Goal: Find specific fact: Find specific fact

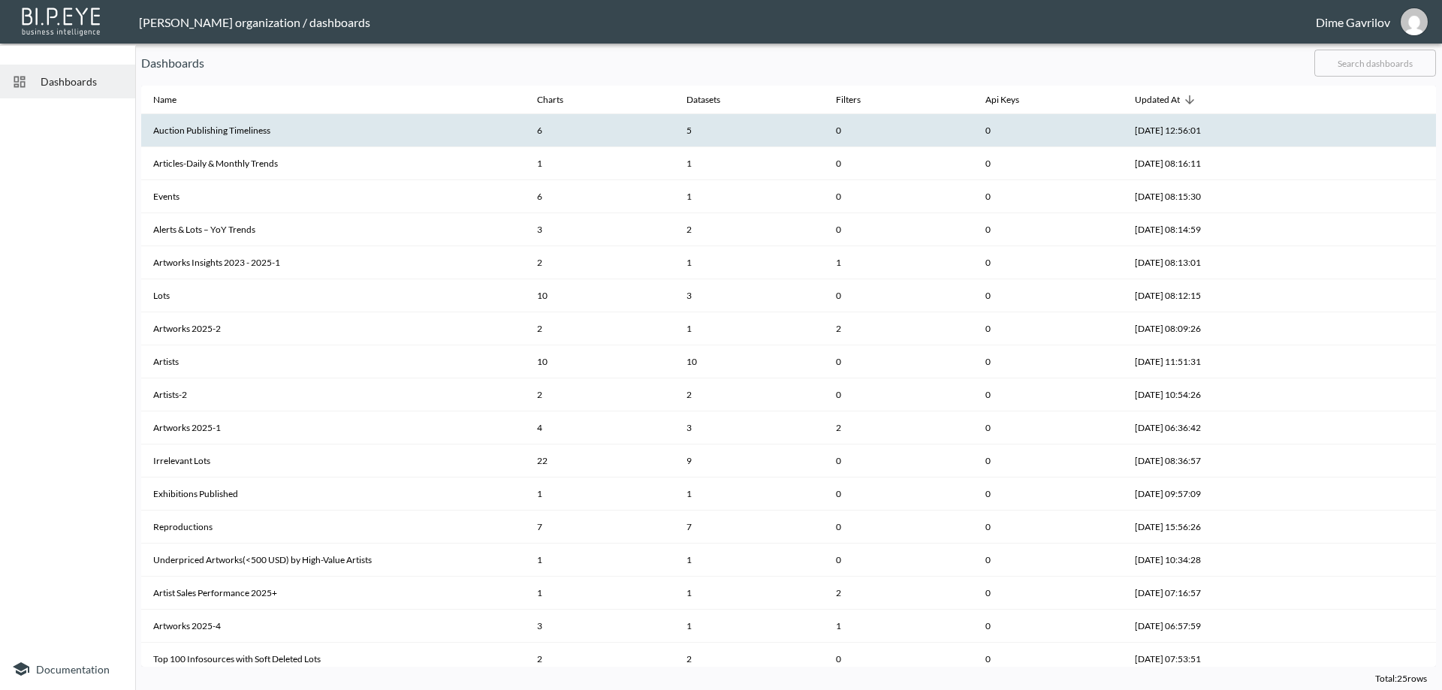
click at [269, 131] on th "Auction Publishing Timeliness" at bounding box center [333, 130] width 384 height 33
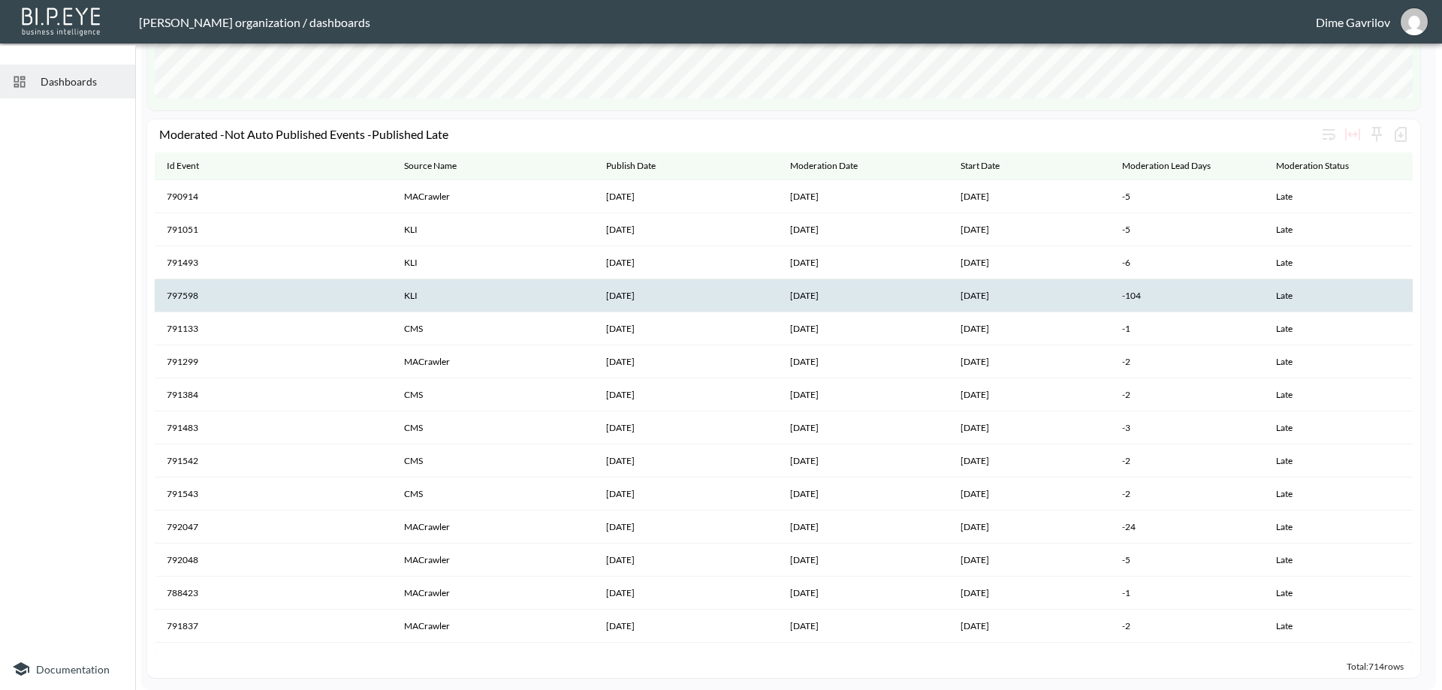
scroll to position [1272, 0]
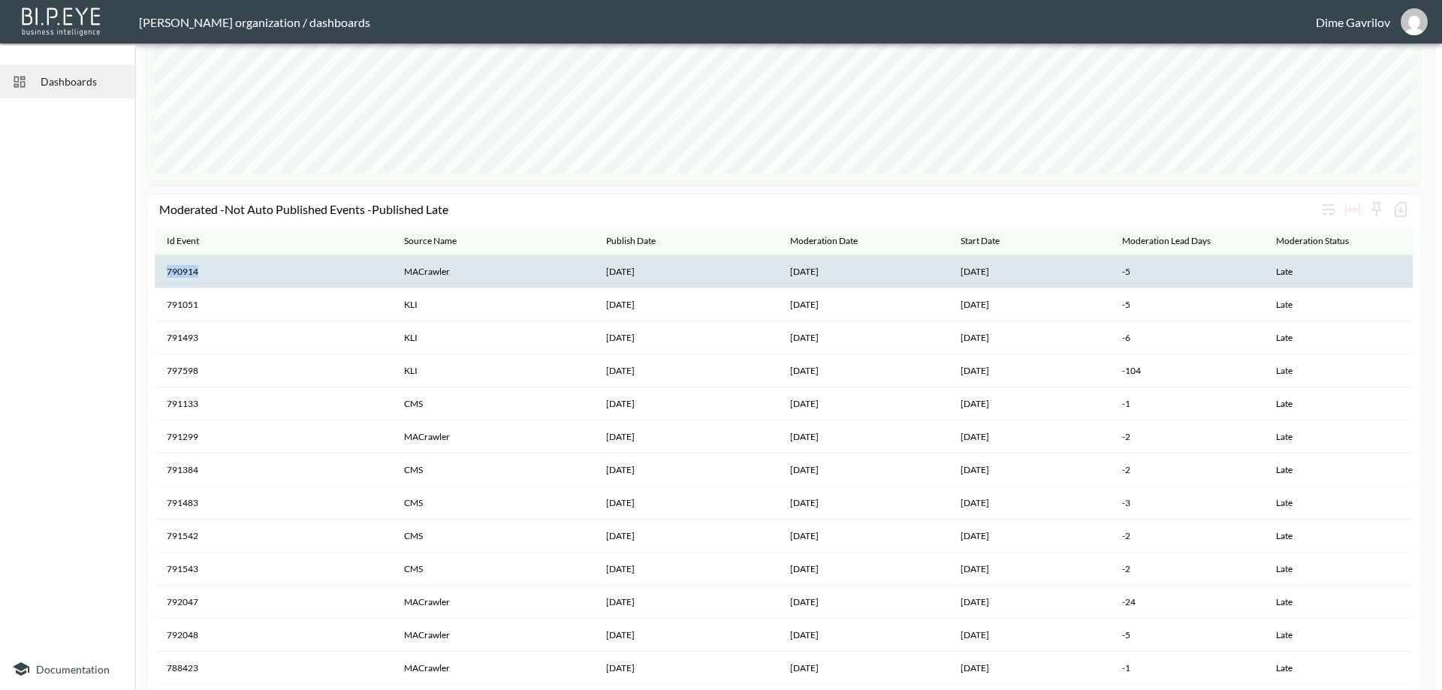
drag, startPoint x: 197, startPoint y: 275, endPoint x: 164, endPoint y: 279, distance: 32.6
click at [164, 279] on th "790914" at bounding box center [273, 271] width 237 height 33
copy th "790914"
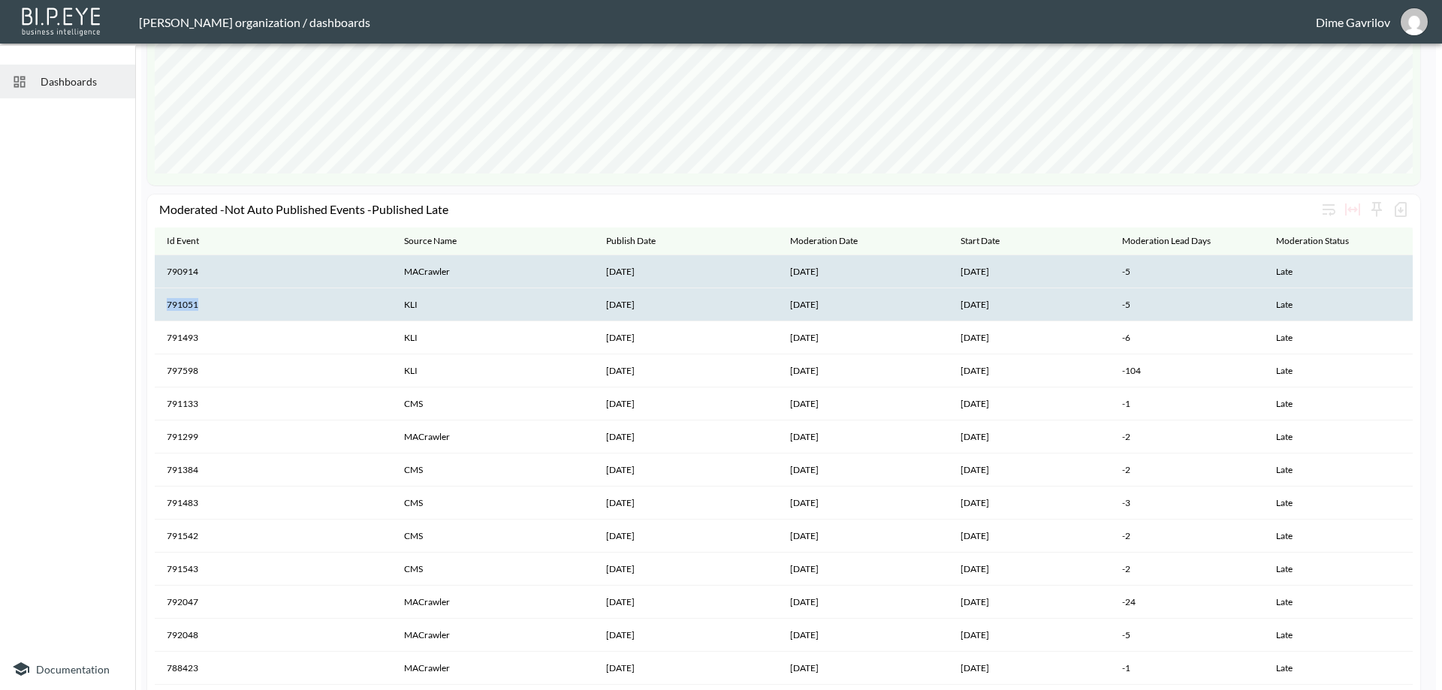
drag, startPoint x: 192, startPoint y: 309, endPoint x: 165, endPoint y: 312, distance: 27.2
click at [165, 312] on th "791051" at bounding box center [273, 304] width 237 height 33
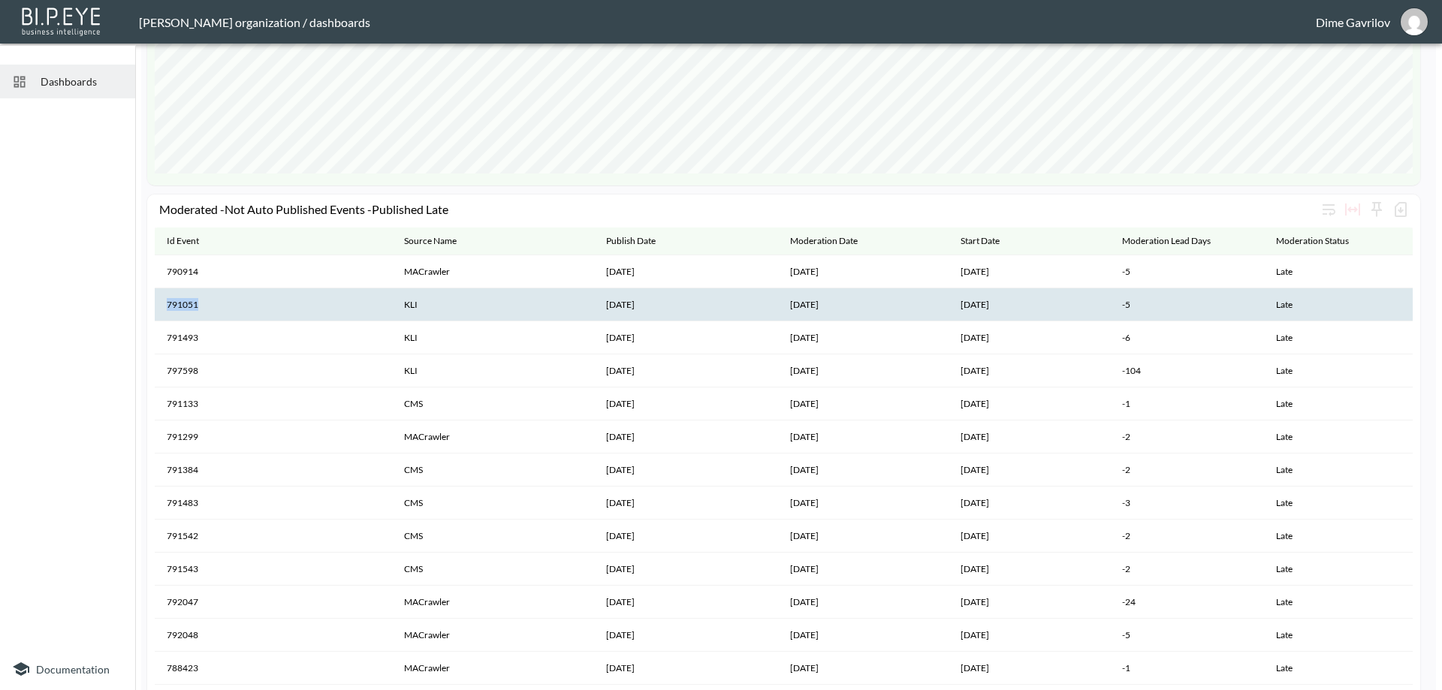
copy th "791051"
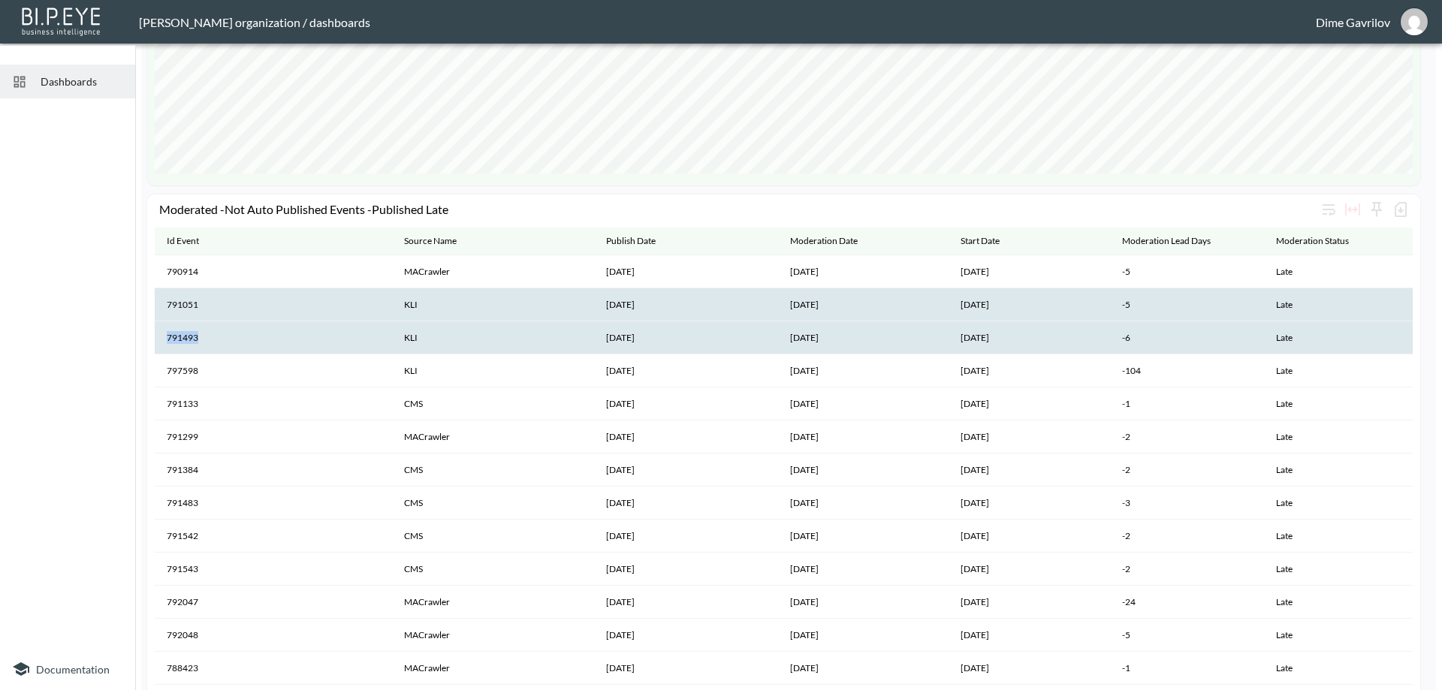
drag, startPoint x: 202, startPoint y: 338, endPoint x: 165, endPoint y: 346, distance: 37.6
click at [165, 346] on th "791493" at bounding box center [273, 337] width 237 height 33
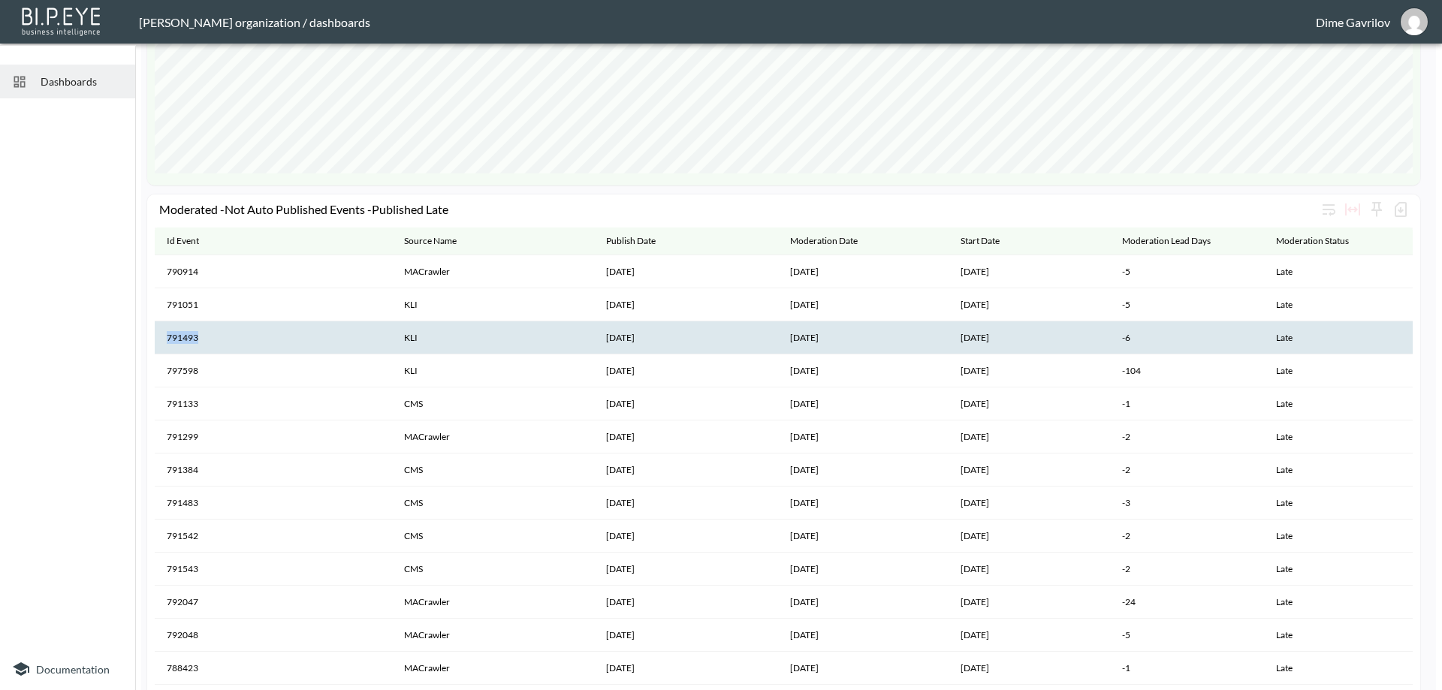
copy th "791493"
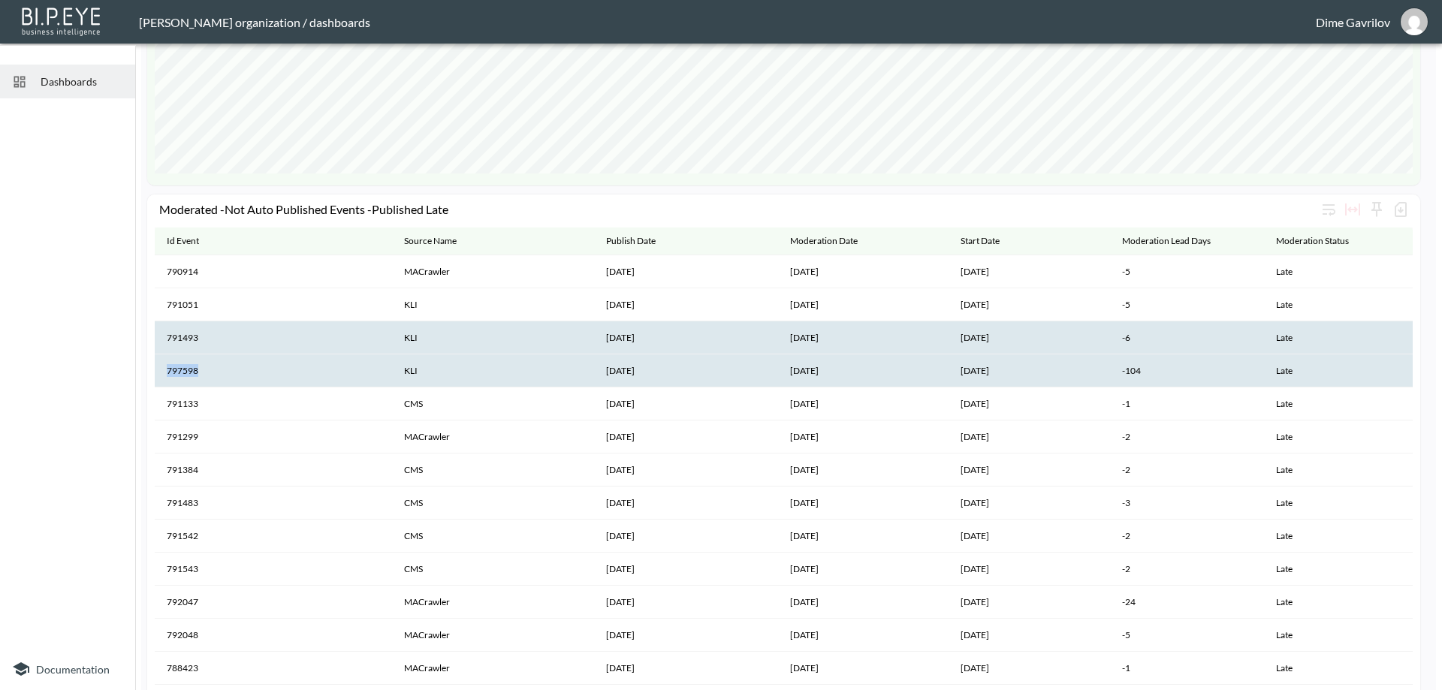
drag, startPoint x: 201, startPoint y: 370, endPoint x: 161, endPoint y: 376, distance: 40.2
click at [161, 376] on th "797598" at bounding box center [273, 371] width 237 height 33
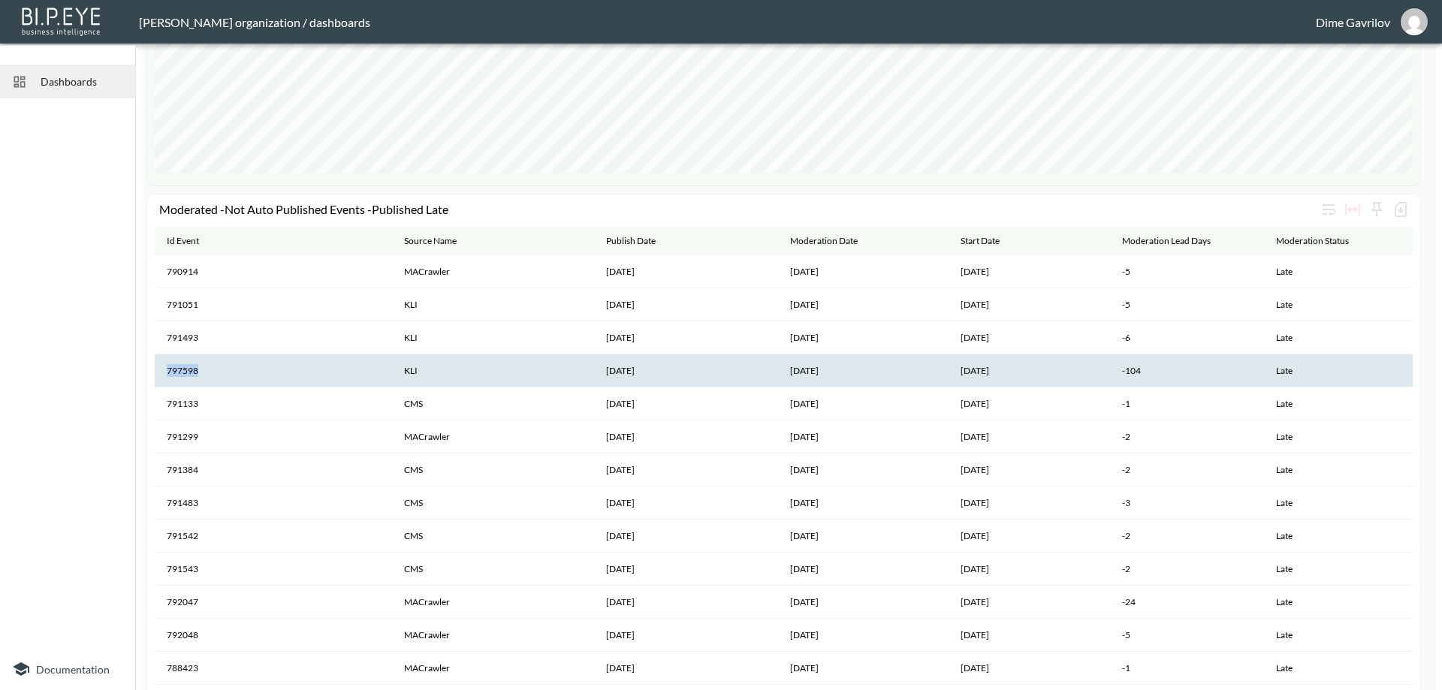
copy th "797598"
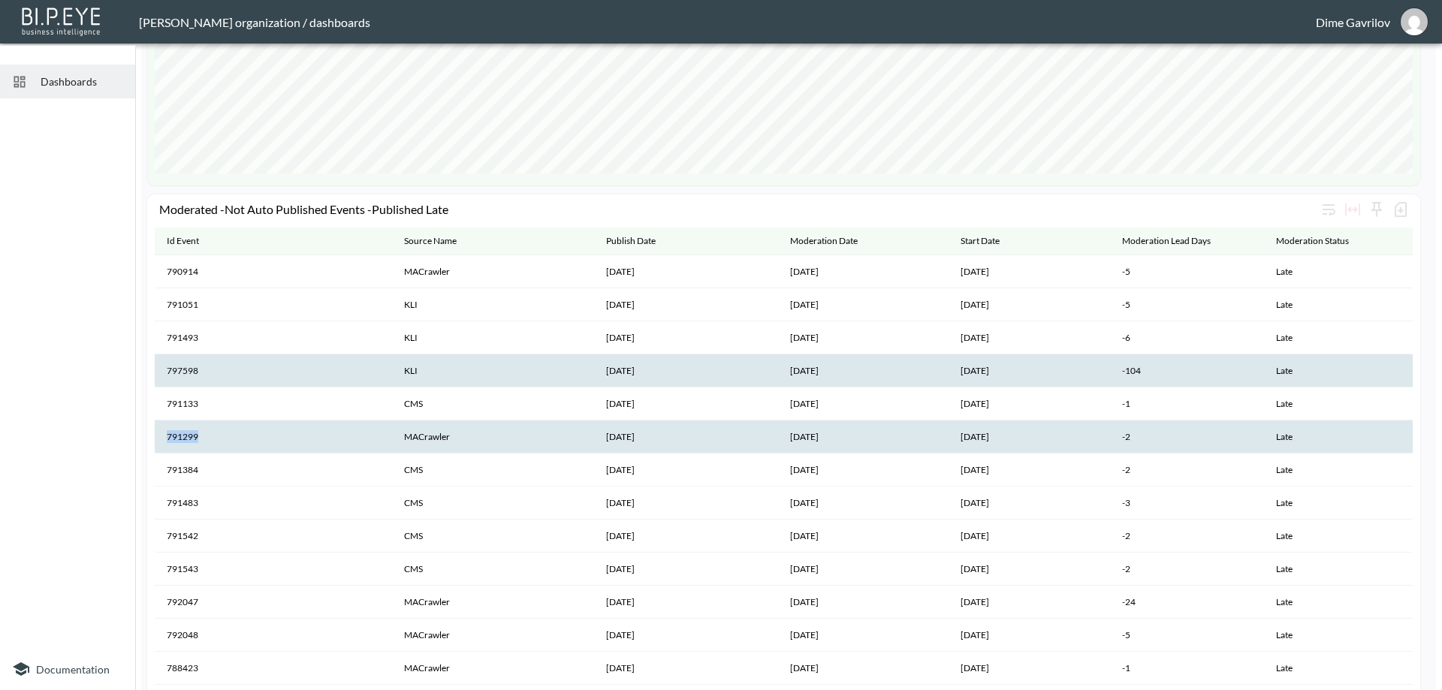
drag, startPoint x: 201, startPoint y: 438, endPoint x: 161, endPoint y: 443, distance: 40.9
click at [161, 443] on th "791299" at bounding box center [273, 437] width 237 height 33
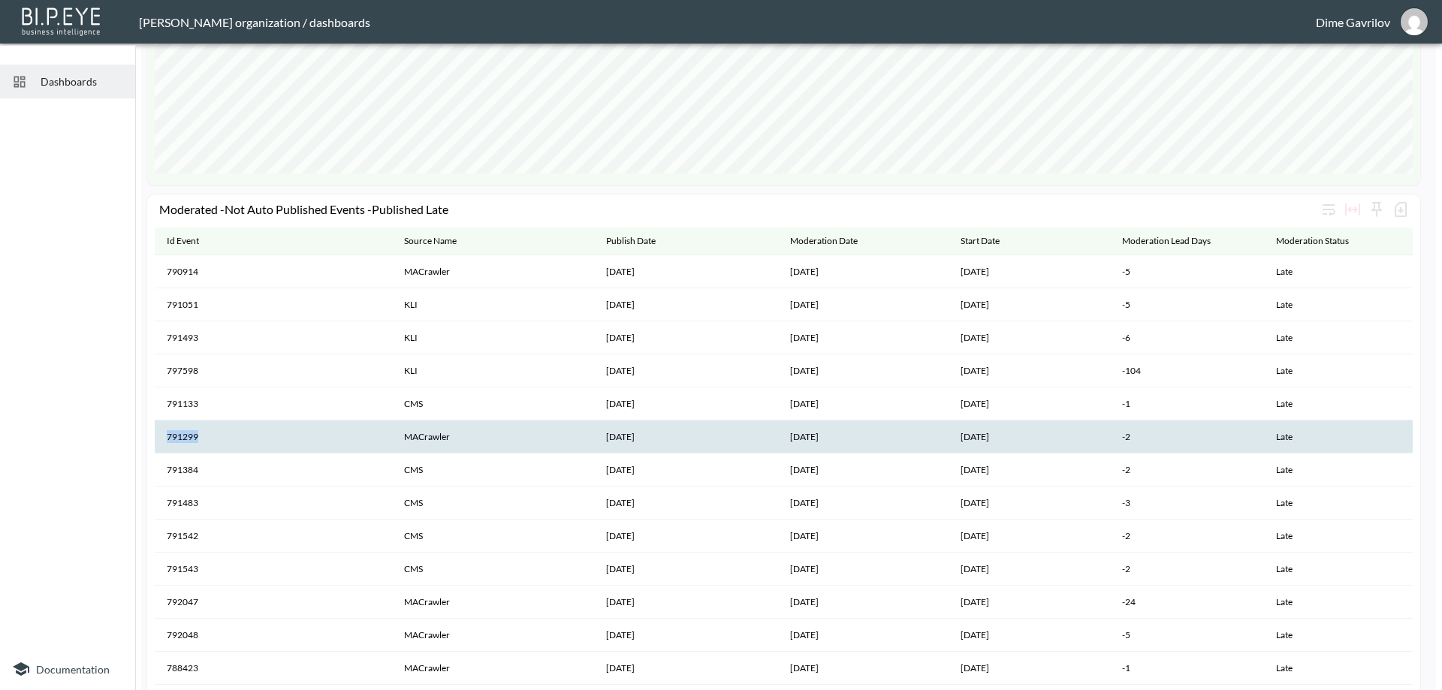
copy th "791299"
click at [270, 447] on th "791299" at bounding box center [273, 437] width 237 height 33
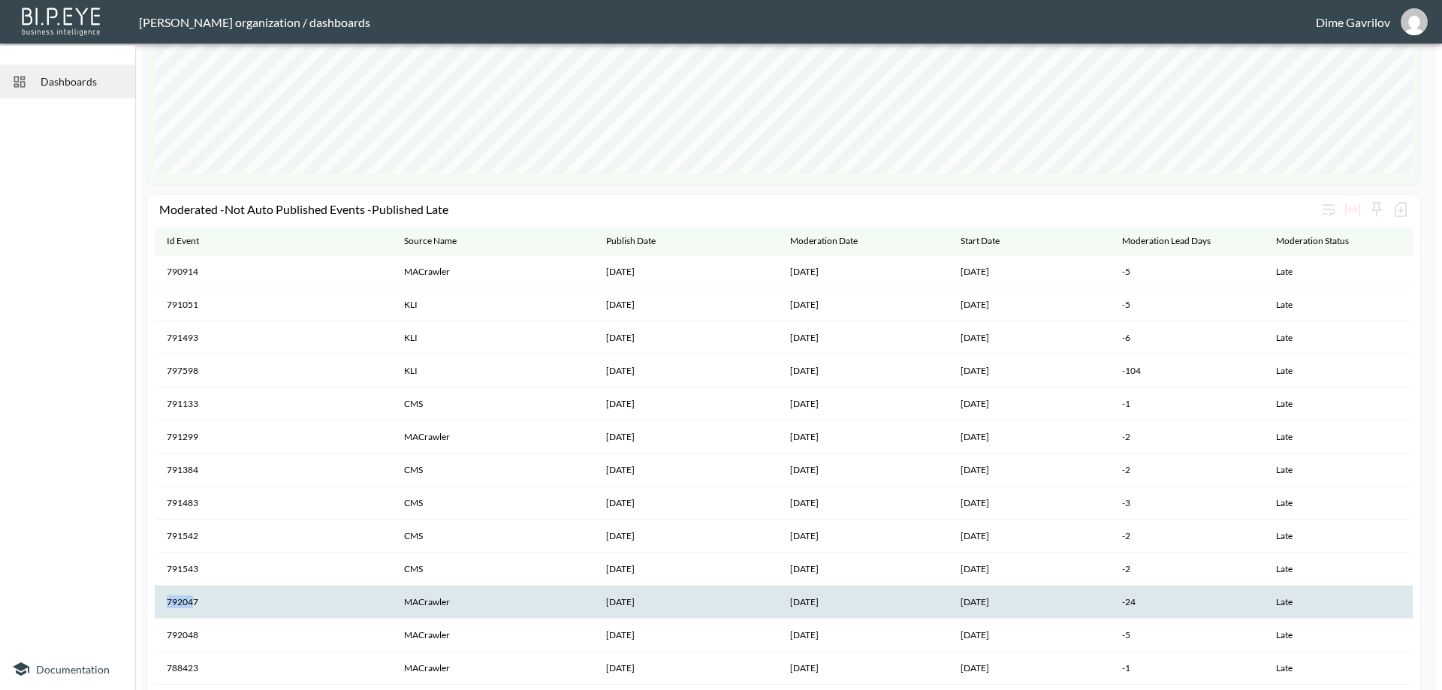
drag, startPoint x: 195, startPoint y: 603, endPoint x: 165, endPoint y: 608, distance: 30.4
click at [165, 608] on th "792047" at bounding box center [273, 602] width 237 height 33
drag, startPoint x: 196, startPoint y: 606, endPoint x: 161, endPoint y: 613, distance: 35.2
click at [161, 613] on th "792047" at bounding box center [273, 602] width 237 height 33
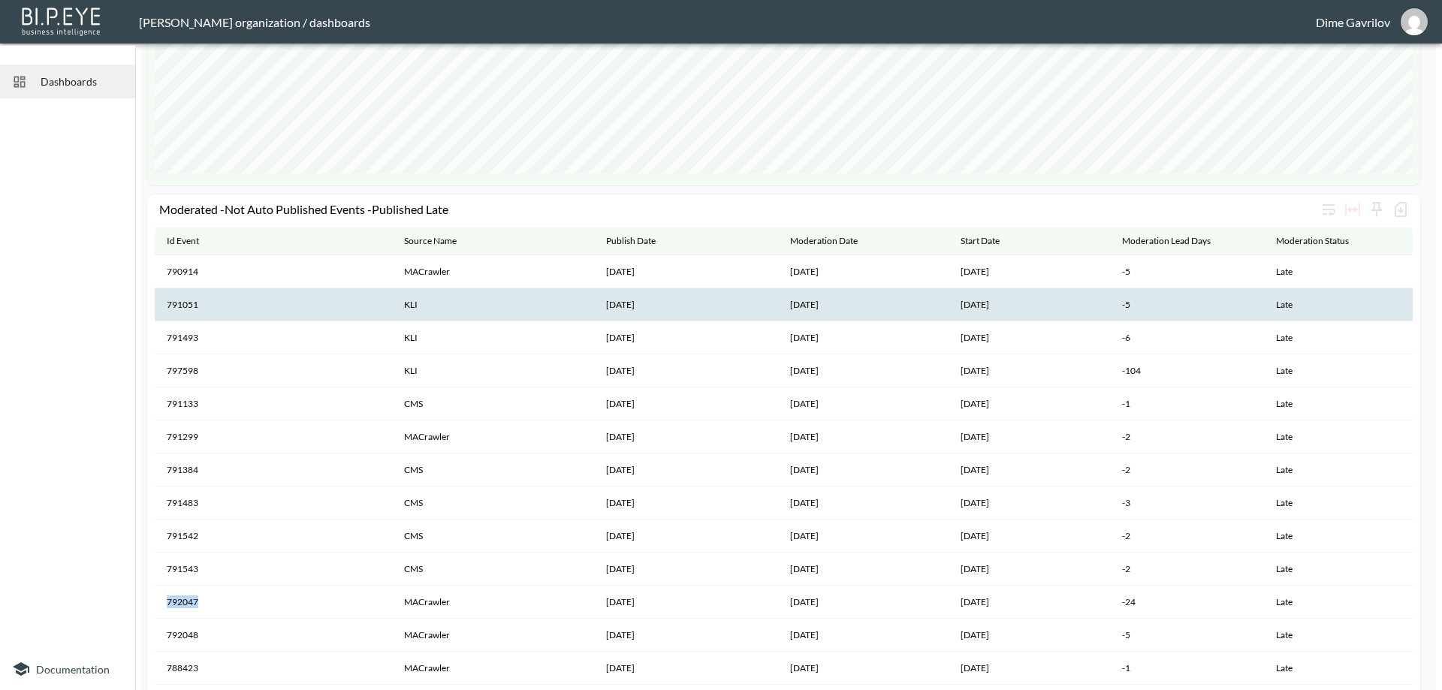
copy th "792047"
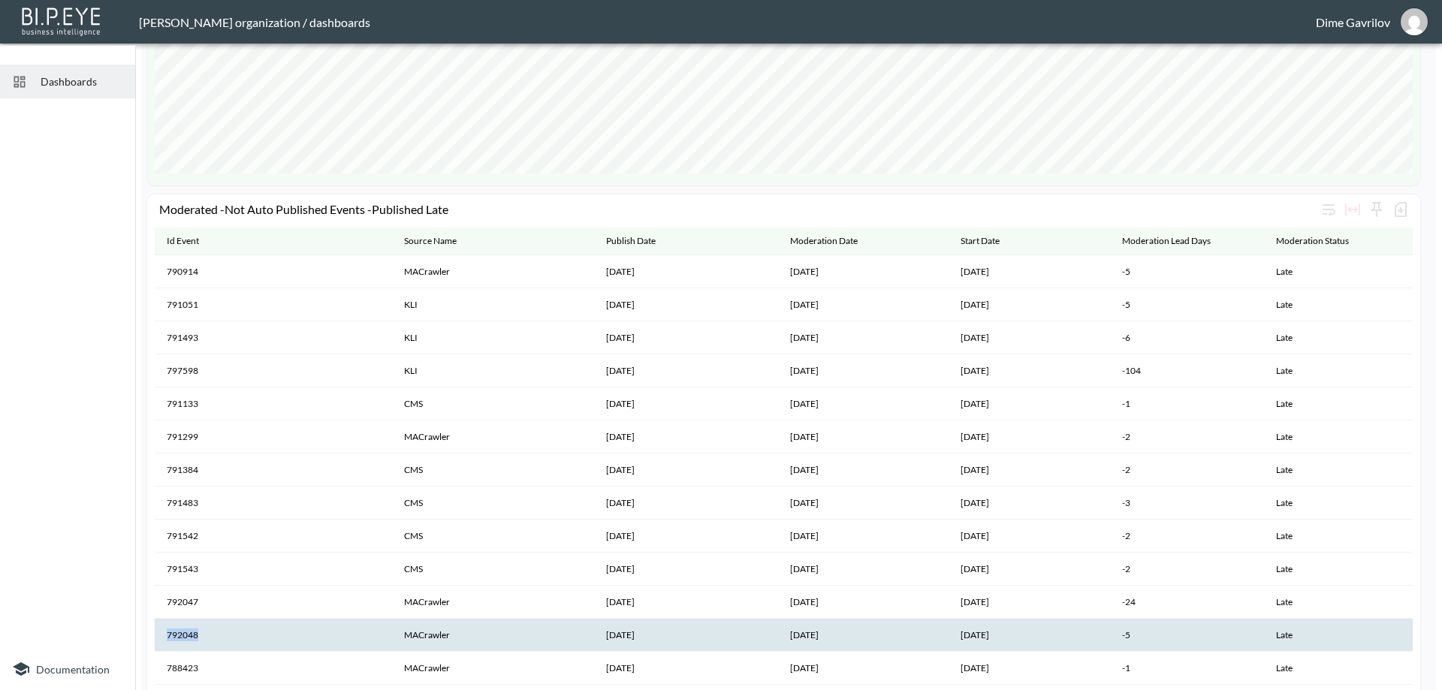
drag, startPoint x: 202, startPoint y: 640, endPoint x: 168, endPoint y: 642, distance: 33.9
click at [168, 642] on th "792048" at bounding box center [273, 635] width 237 height 33
copy th "792048"
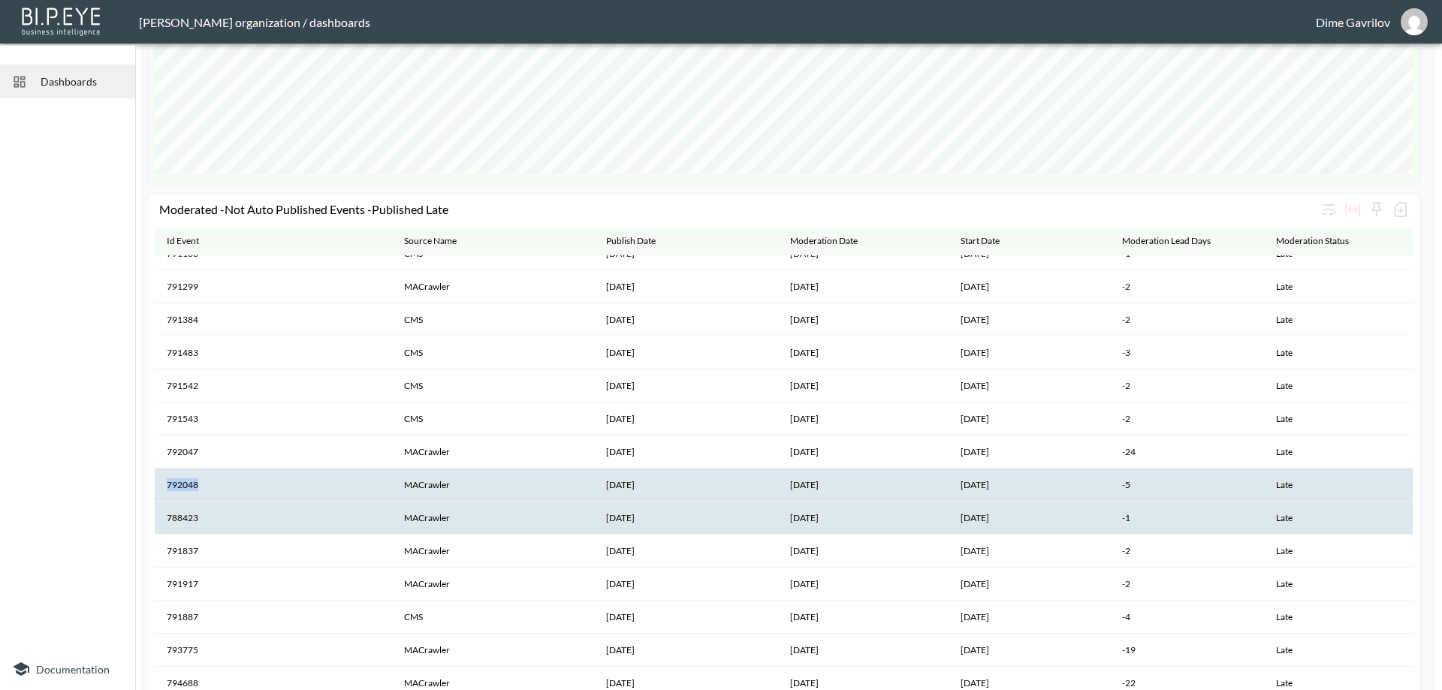
scroll to position [300, 0]
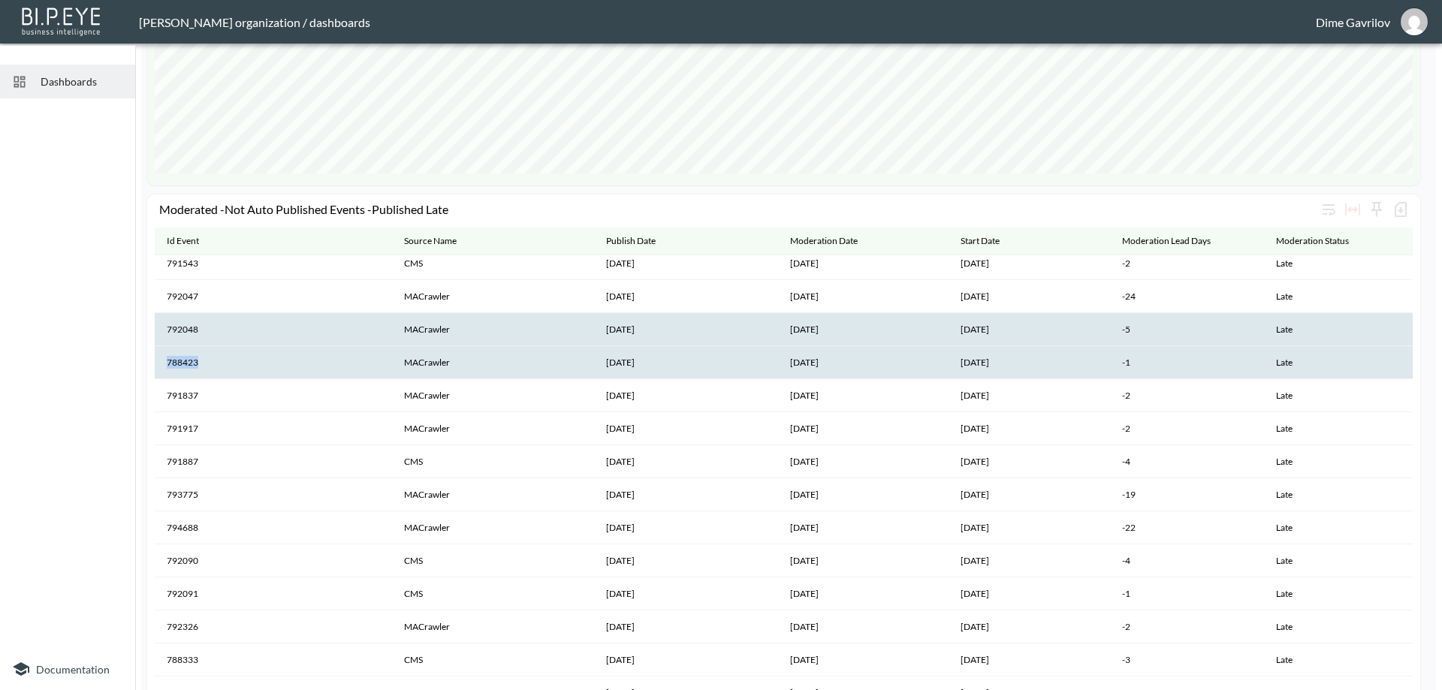
drag, startPoint x: 207, startPoint y: 361, endPoint x: 164, endPoint y: 370, distance: 42.9
click at [164, 370] on th "788423" at bounding box center [273, 362] width 237 height 33
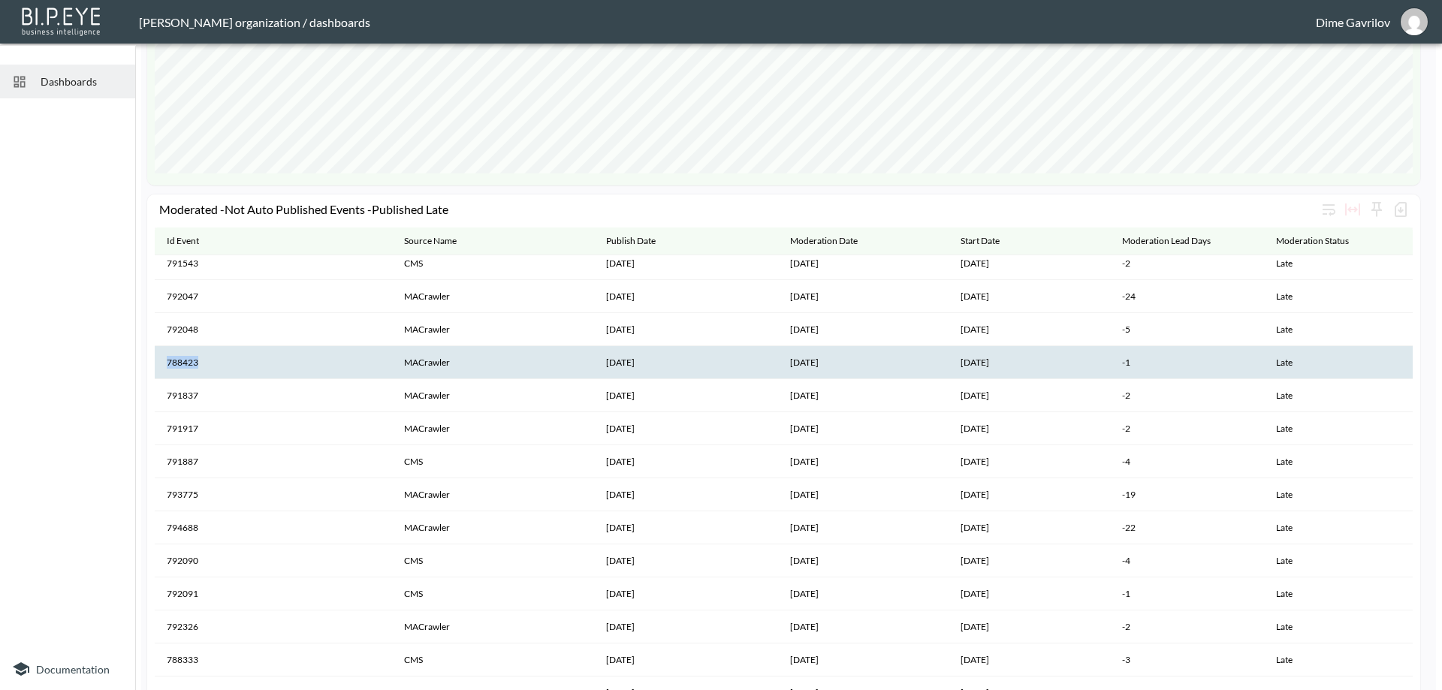
copy th "788423"
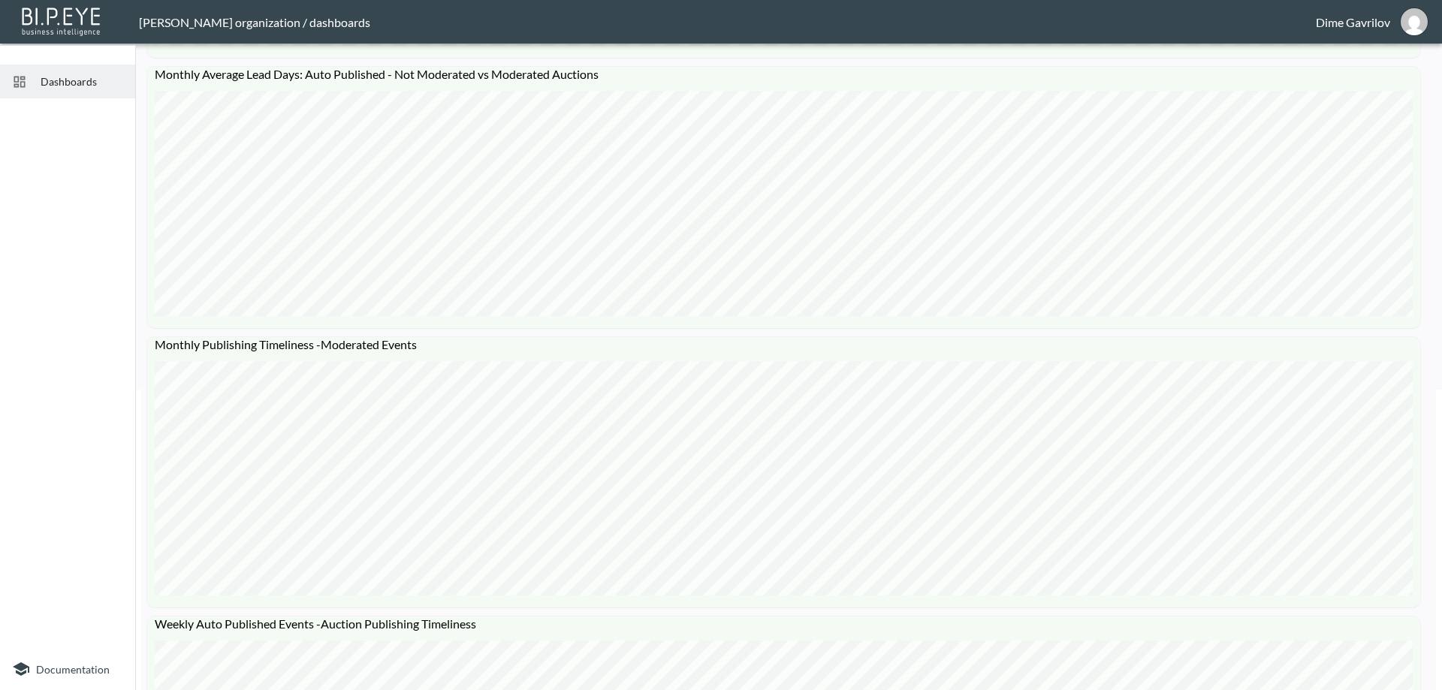
scroll to position [0, 0]
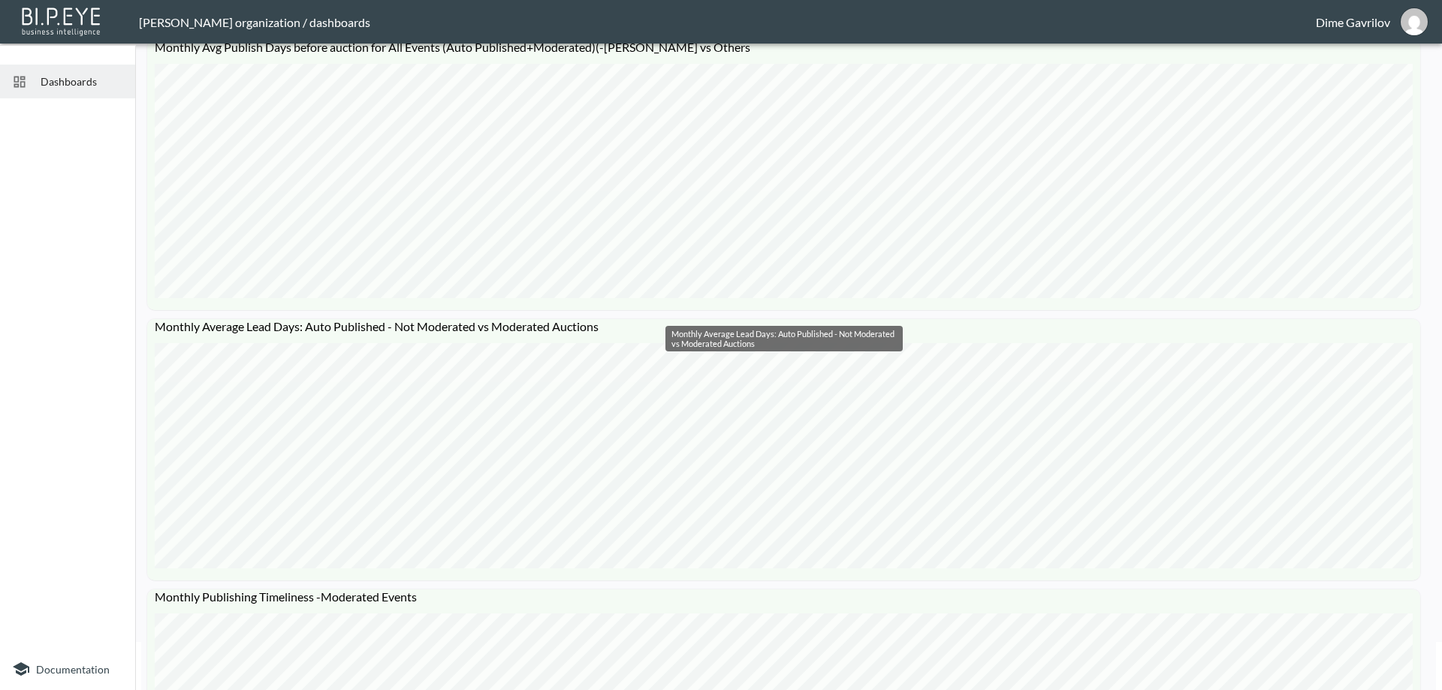
scroll to position [75, 0]
